Goal: Information Seeking & Learning: Learn about a topic

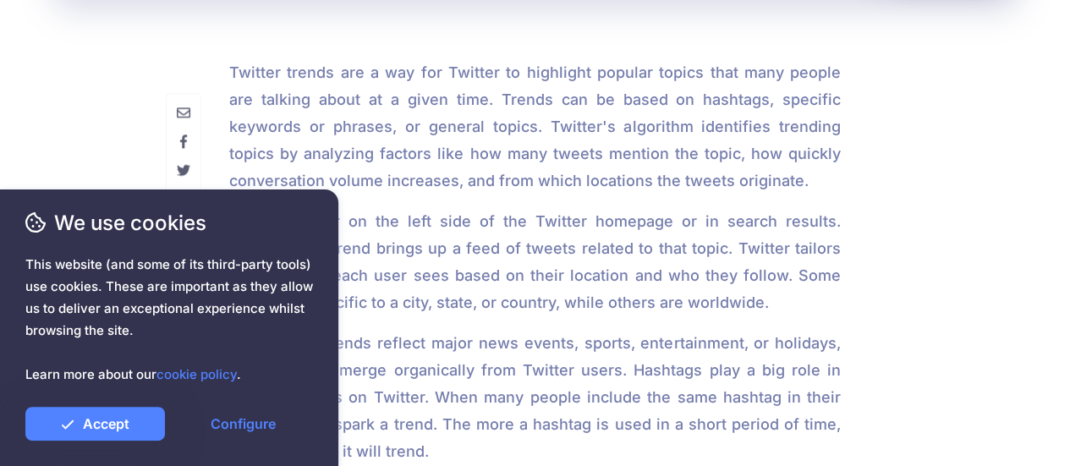
scroll to position [1090, 0]
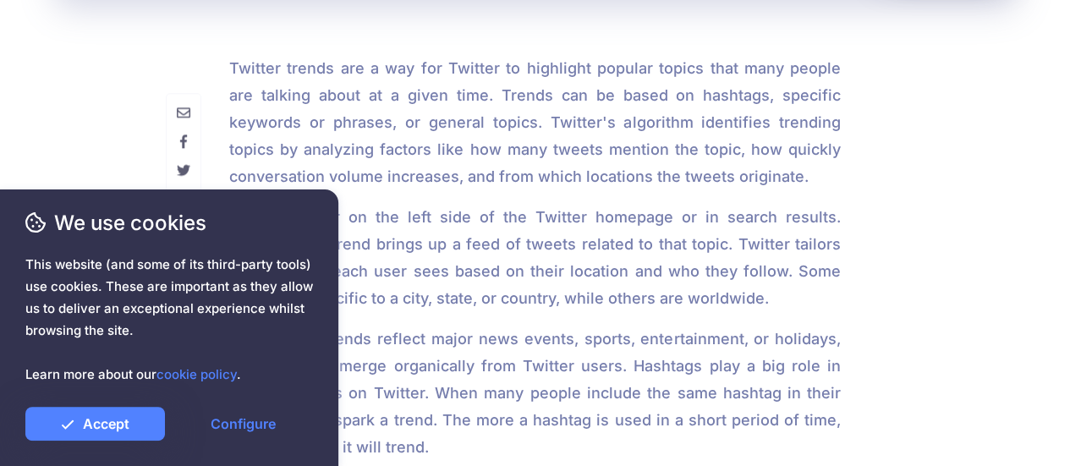
click at [415, 278] on p "Trends appear on the left side of the Twitter homepage or in search results. Cl…" at bounding box center [534, 258] width 611 height 108
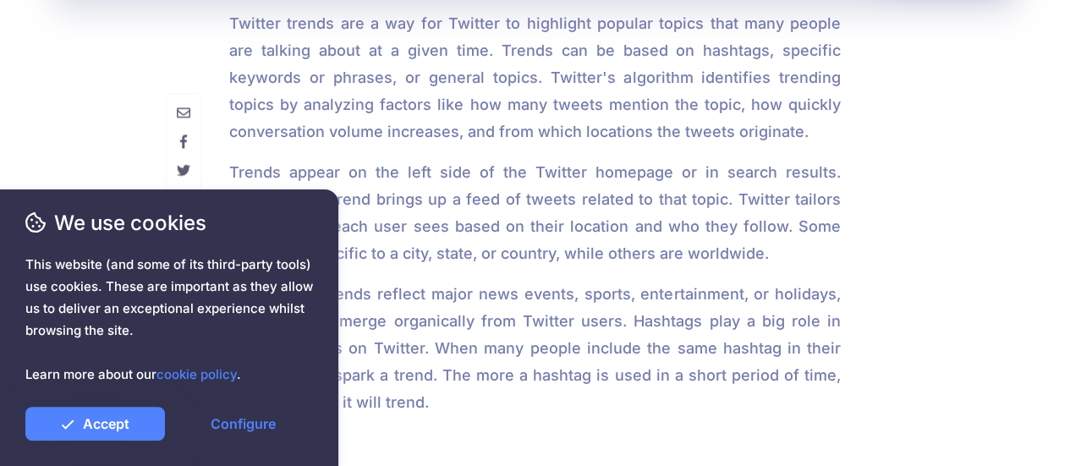
scroll to position [1133, 0]
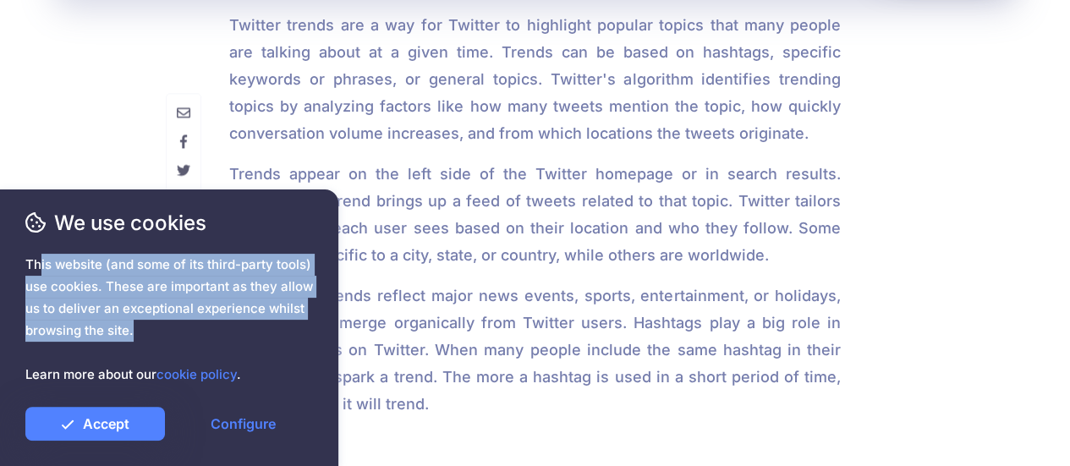
drag, startPoint x: 137, startPoint y: 329, endPoint x: 22, endPoint y: 260, distance: 134.3
click at [22, 260] on div "We use cookies This website (and some of its third-party tools) use cookies. Th…" at bounding box center [169, 327] width 338 height 277
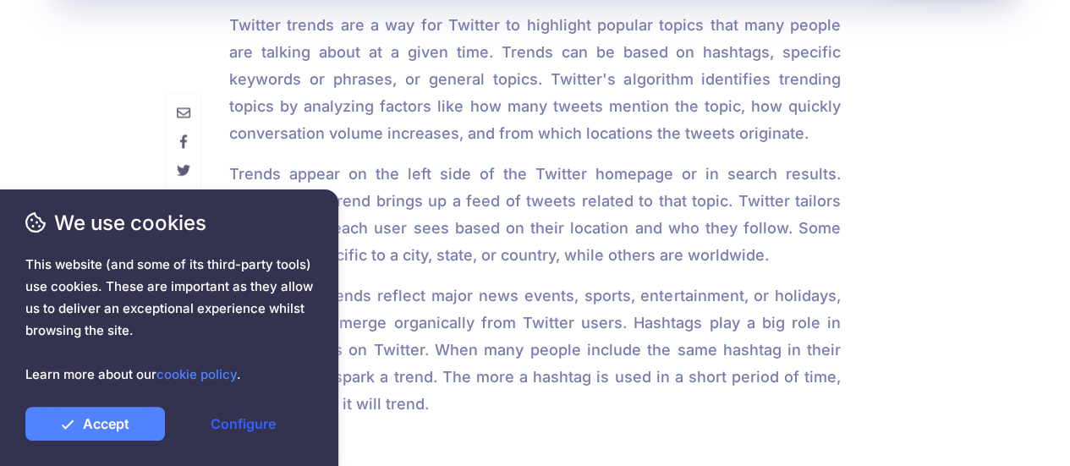
click at [219, 414] on link "Configure" at bounding box center [243, 424] width 140 height 34
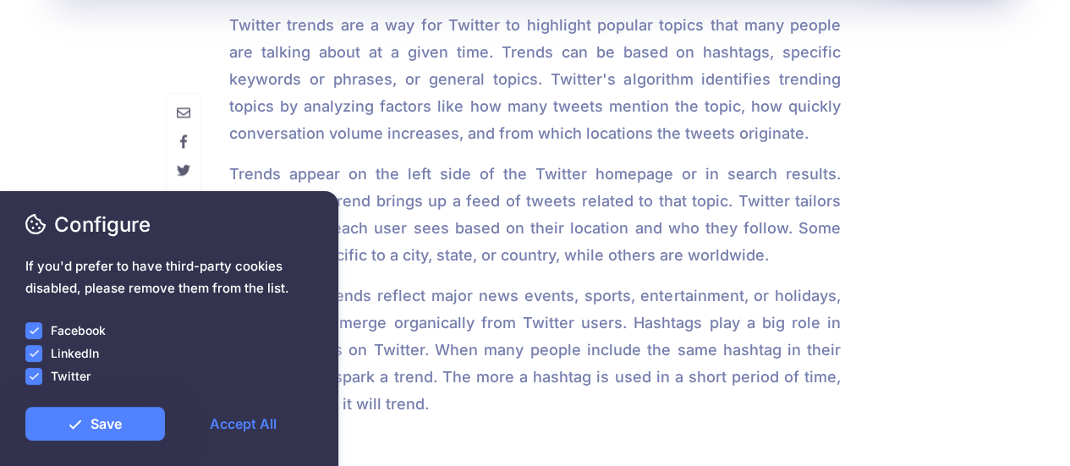
click at [32, 381] on ins at bounding box center [33, 376] width 17 height 17
click at [34, 357] on ins at bounding box center [33, 353] width 17 height 17
click at [33, 333] on ins at bounding box center [33, 330] width 17 height 17
click at [115, 441] on link "Save" at bounding box center [95, 424] width 140 height 34
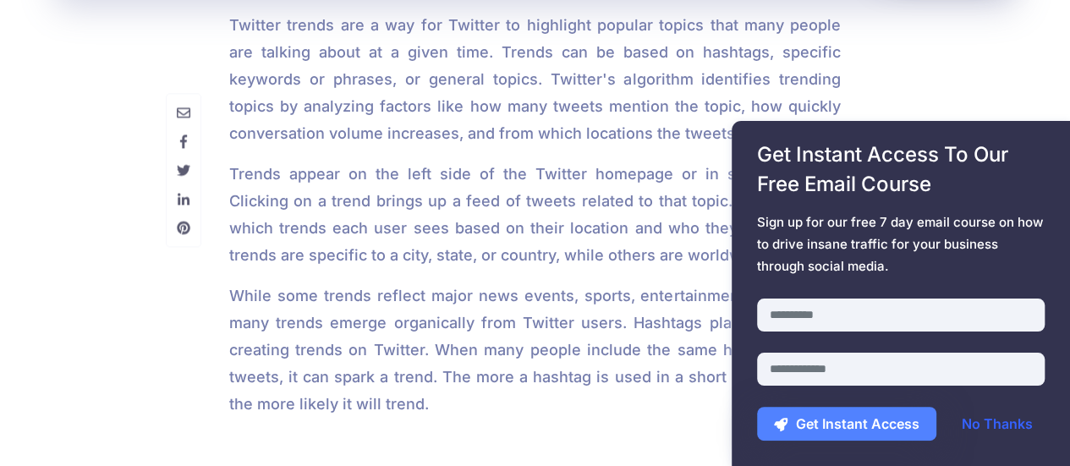
click at [992, 419] on link "No Thanks" at bounding box center [997, 424] width 105 height 34
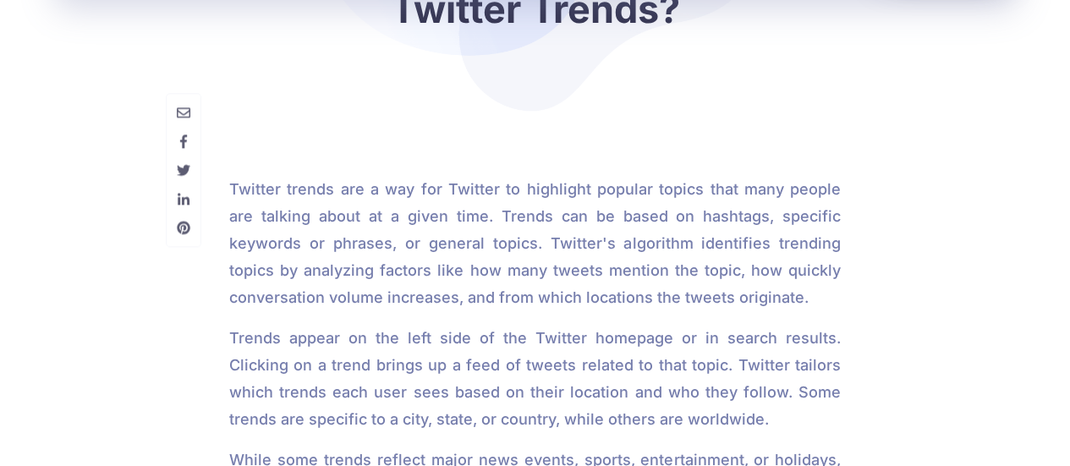
scroll to position [1027, 0]
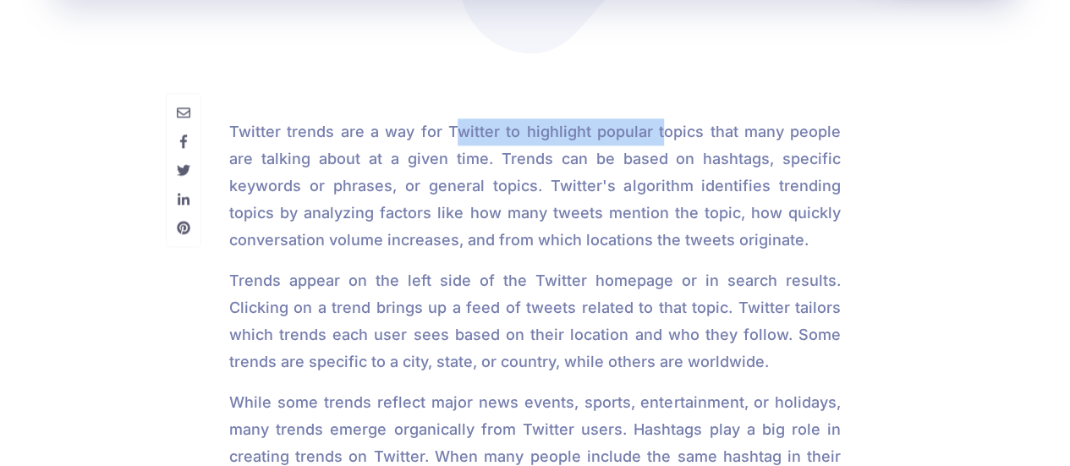
drag, startPoint x: 435, startPoint y: 136, endPoint x: 637, endPoint y: 143, distance: 202.2
click at [637, 143] on p "Twitter trends are a way for Twitter to highlight popular topics that many peop…" at bounding box center [534, 172] width 611 height 162
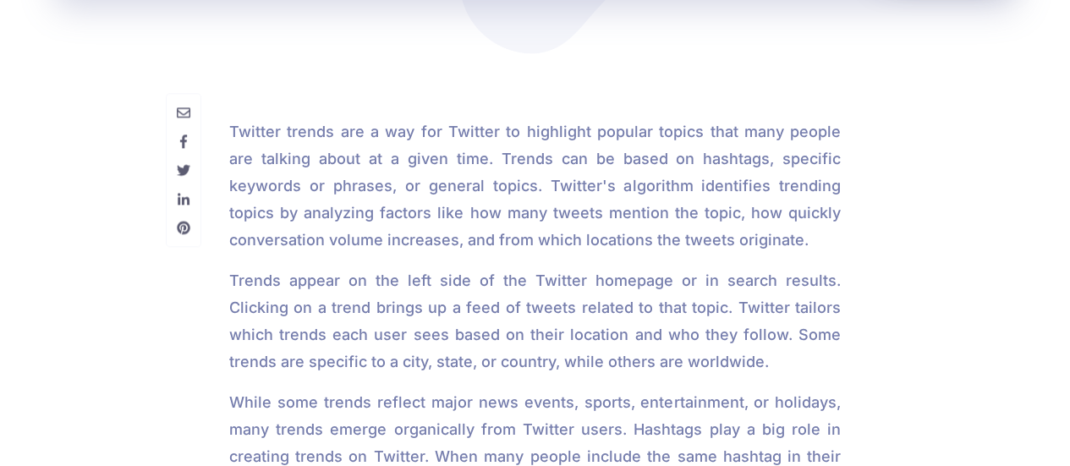
click at [766, 221] on span "Sign up for our free 7 day email course on how to drive insane traffic for your…" at bounding box center [901, 244] width 288 height 66
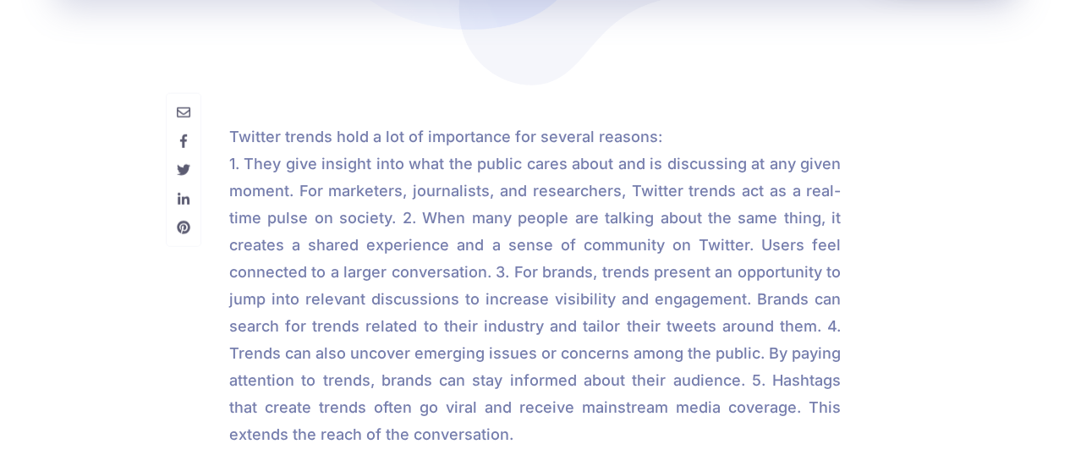
scroll to position [2233, 0]
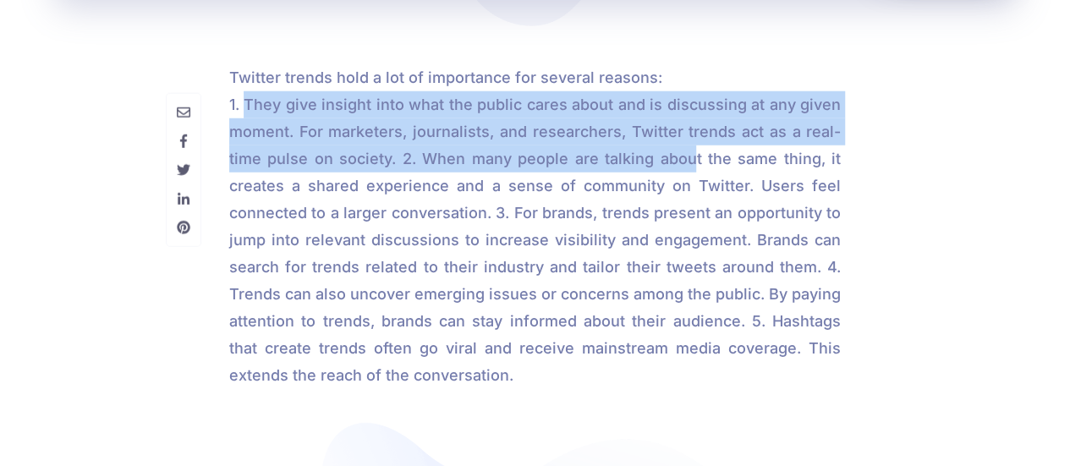
drag, startPoint x: 241, startPoint y: 97, endPoint x: 689, endPoint y: 153, distance: 451.6
click at [689, 153] on p "Twitter trends hold a lot of importance for several reasons: 1. They give insig…" at bounding box center [534, 226] width 611 height 325
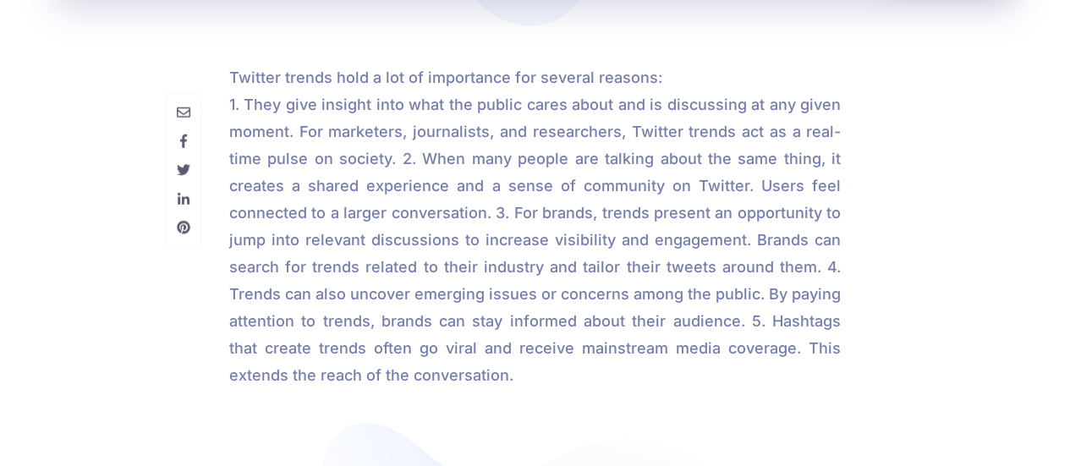
click at [566, 183] on p "Twitter trends hold a lot of importance for several reasons: 1. They give insig…" at bounding box center [534, 226] width 611 height 325
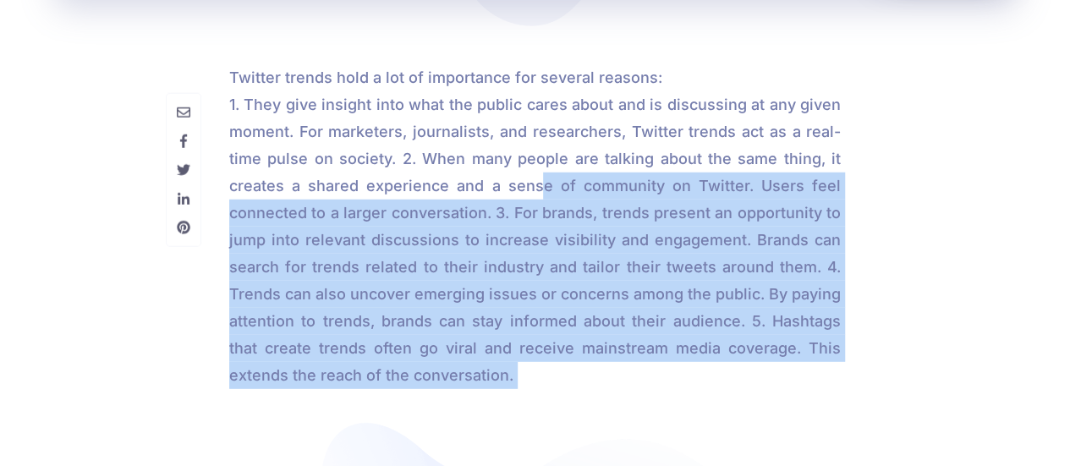
drag, startPoint x: 535, startPoint y: 183, endPoint x: 735, endPoint y: 180, distance: 199.6
click at [735, 180] on div "Get Instant Access To Our Free Email Course Sign up for our free 7 day email co…" at bounding box center [900, 293] width 338 height 345
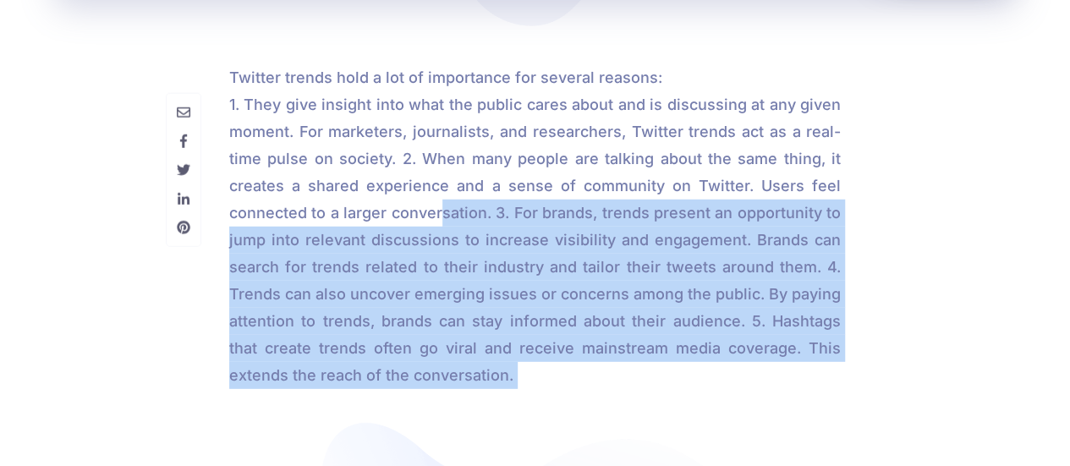
drag, startPoint x: 764, startPoint y: 180, endPoint x: 435, endPoint y: 203, distance: 328.9
click at [435, 203] on p "Twitter trends hold a lot of importance for several reasons: 1. They give insig…" at bounding box center [534, 226] width 611 height 325
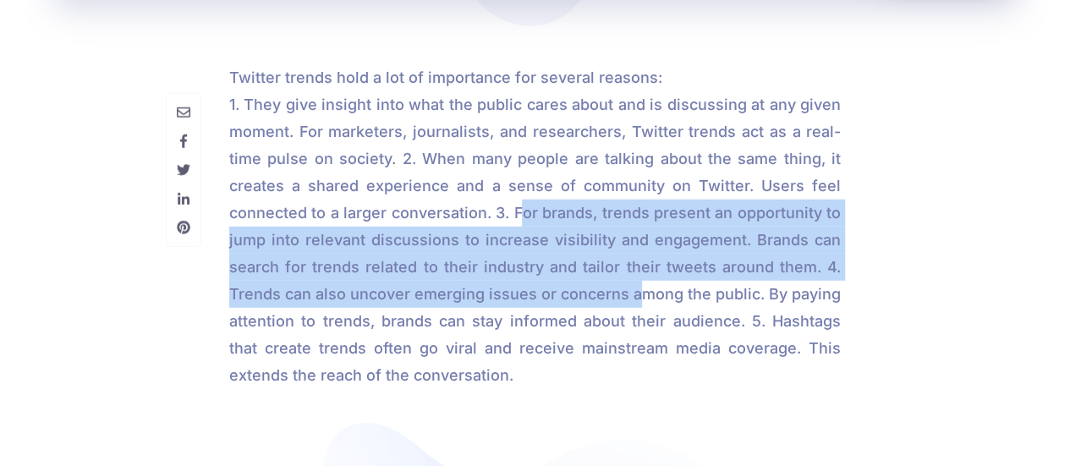
drag, startPoint x: 512, startPoint y: 211, endPoint x: 632, endPoint y: 288, distance: 142.6
click at [632, 288] on p "Twitter trends hold a lot of importance for several reasons: 1. They give insig…" at bounding box center [534, 226] width 611 height 325
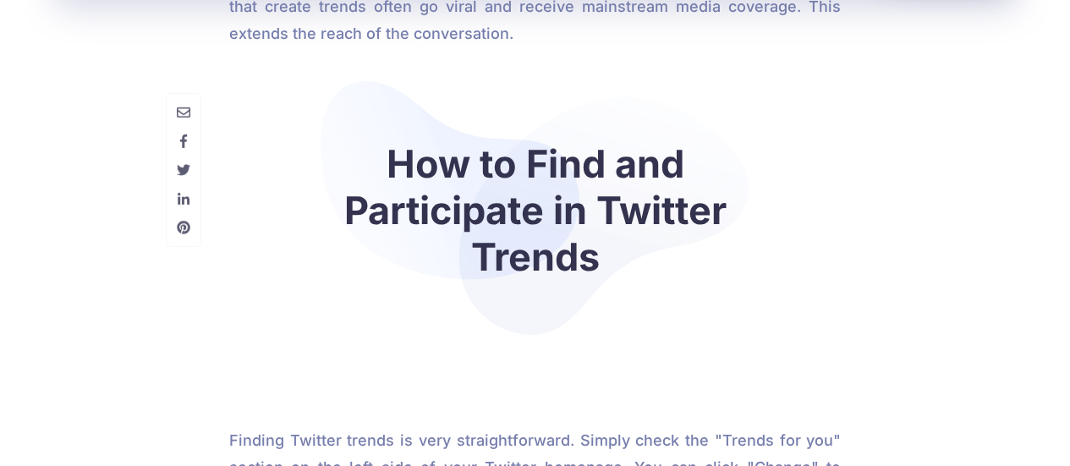
click at [632, 288] on div "How to Find and Participate in Twitter Trends" at bounding box center [534, 210] width 611 height 258
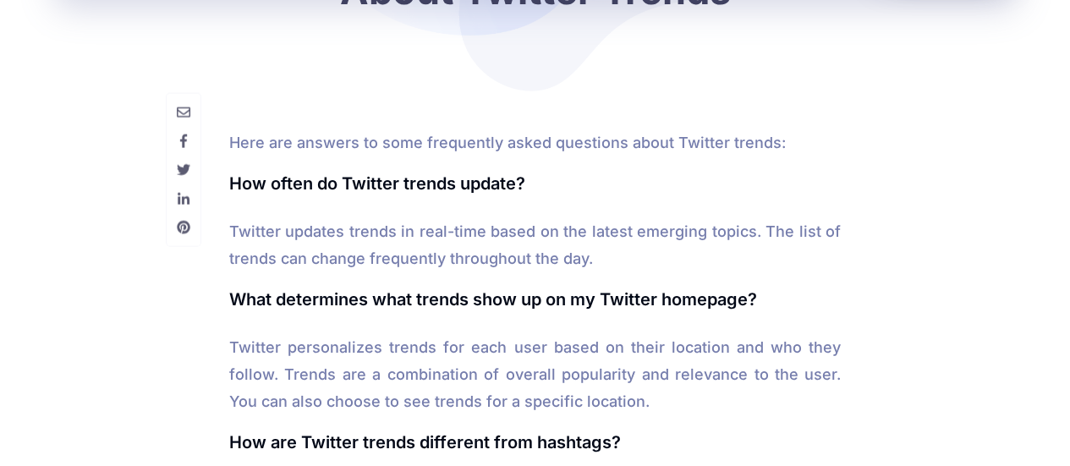
scroll to position [5109, 0]
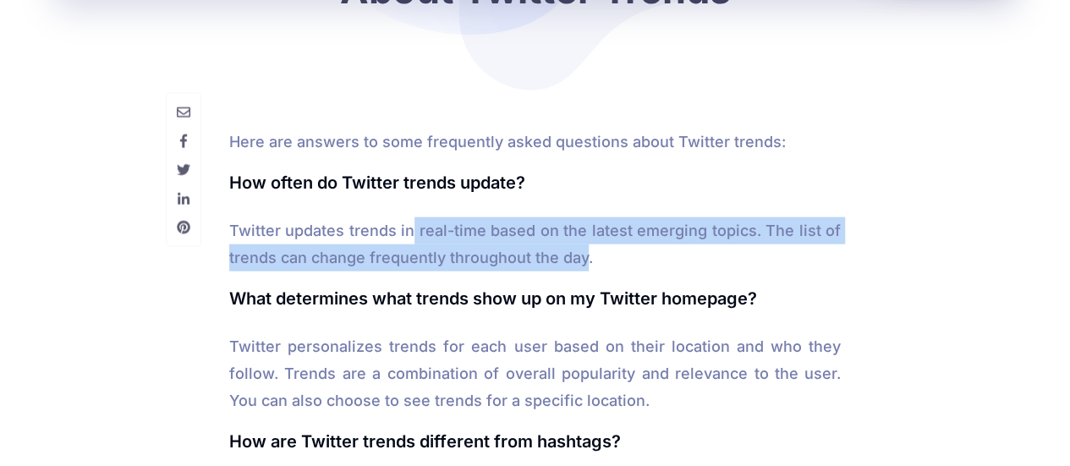
drag, startPoint x: 585, startPoint y: 256, endPoint x: 418, endPoint y: 232, distance: 169.2
click at [418, 232] on p "Twitter updates trends in real-time based on the latest emerging topics. The li…" at bounding box center [534, 244] width 611 height 54
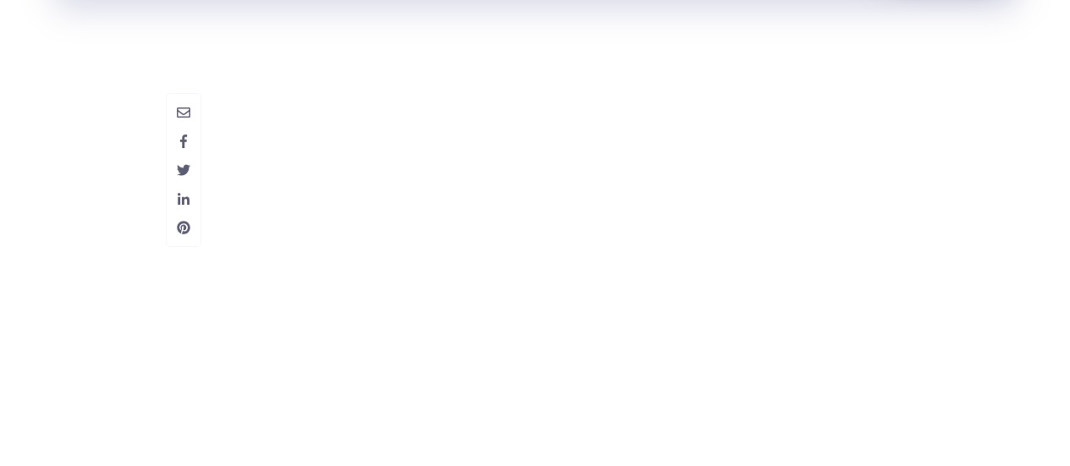
scroll to position [6663, 0]
